Goal: Check status: Check status

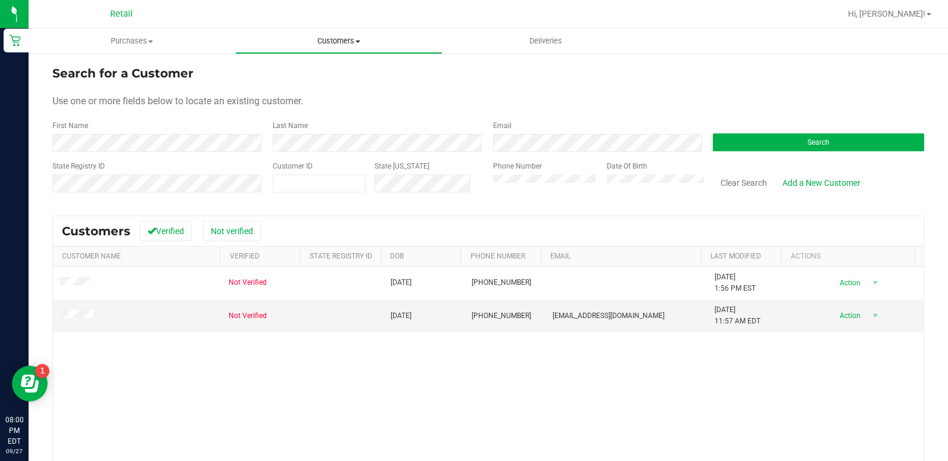
click at [337, 41] on span "Customers" at bounding box center [339, 41] width 206 height 11
click at [326, 74] on li "All customers" at bounding box center [338, 72] width 207 height 14
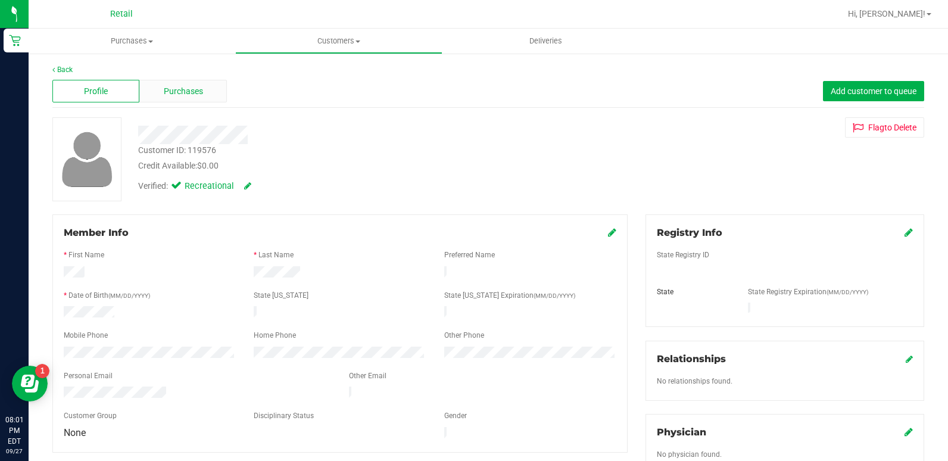
click at [159, 85] on div "Purchases" at bounding box center [182, 91] width 87 height 23
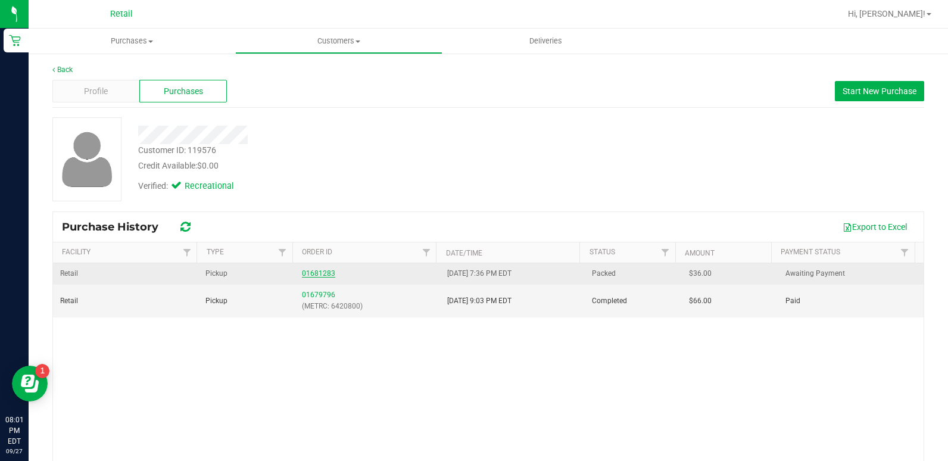
click at [314, 274] on link "01681283" at bounding box center [318, 273] width 33 height 8
